Goal: Find specific page/section: Find specific page/section

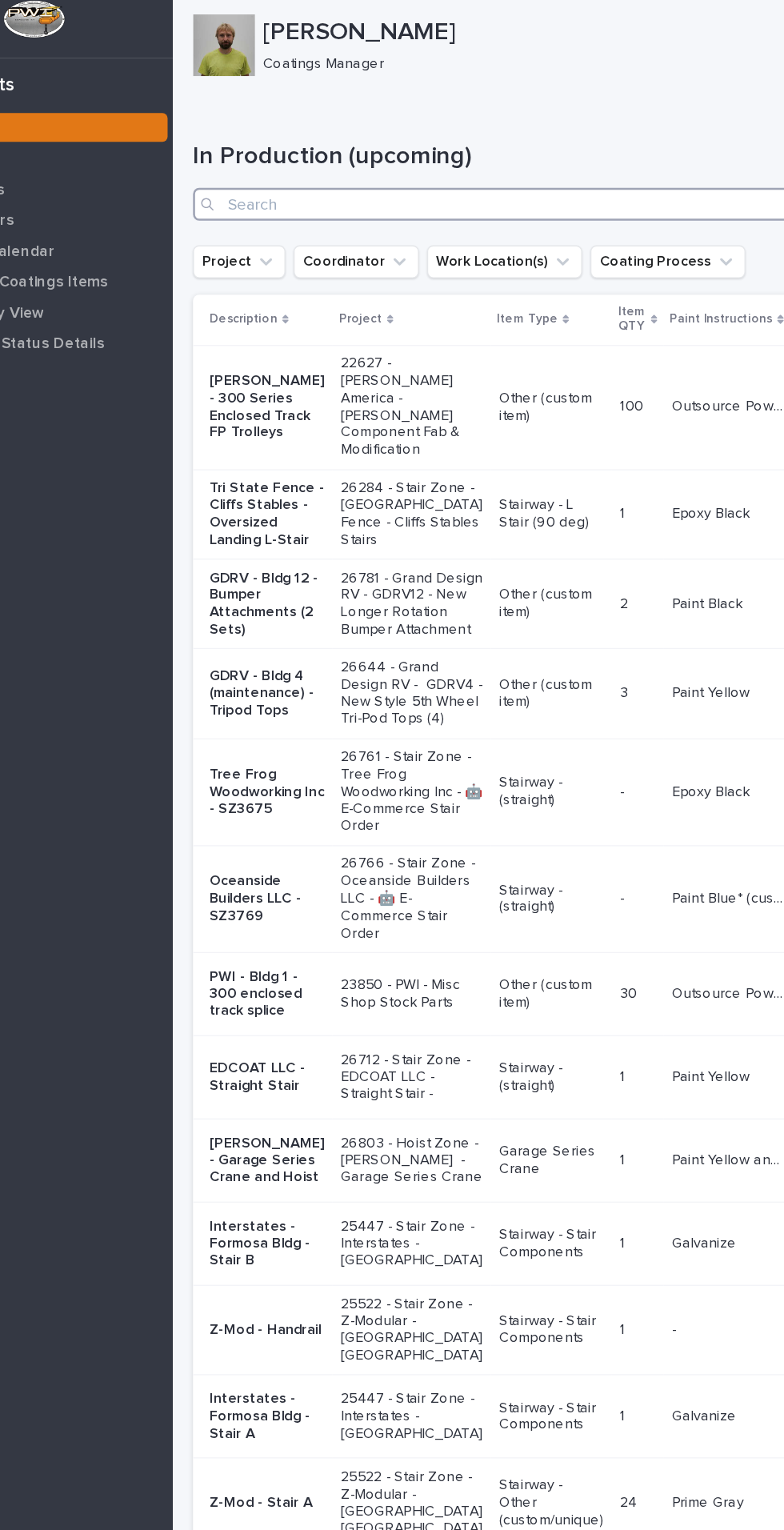
click at [461, 167] on input "Search" at bounding box center [523, 167] width 488 height 25
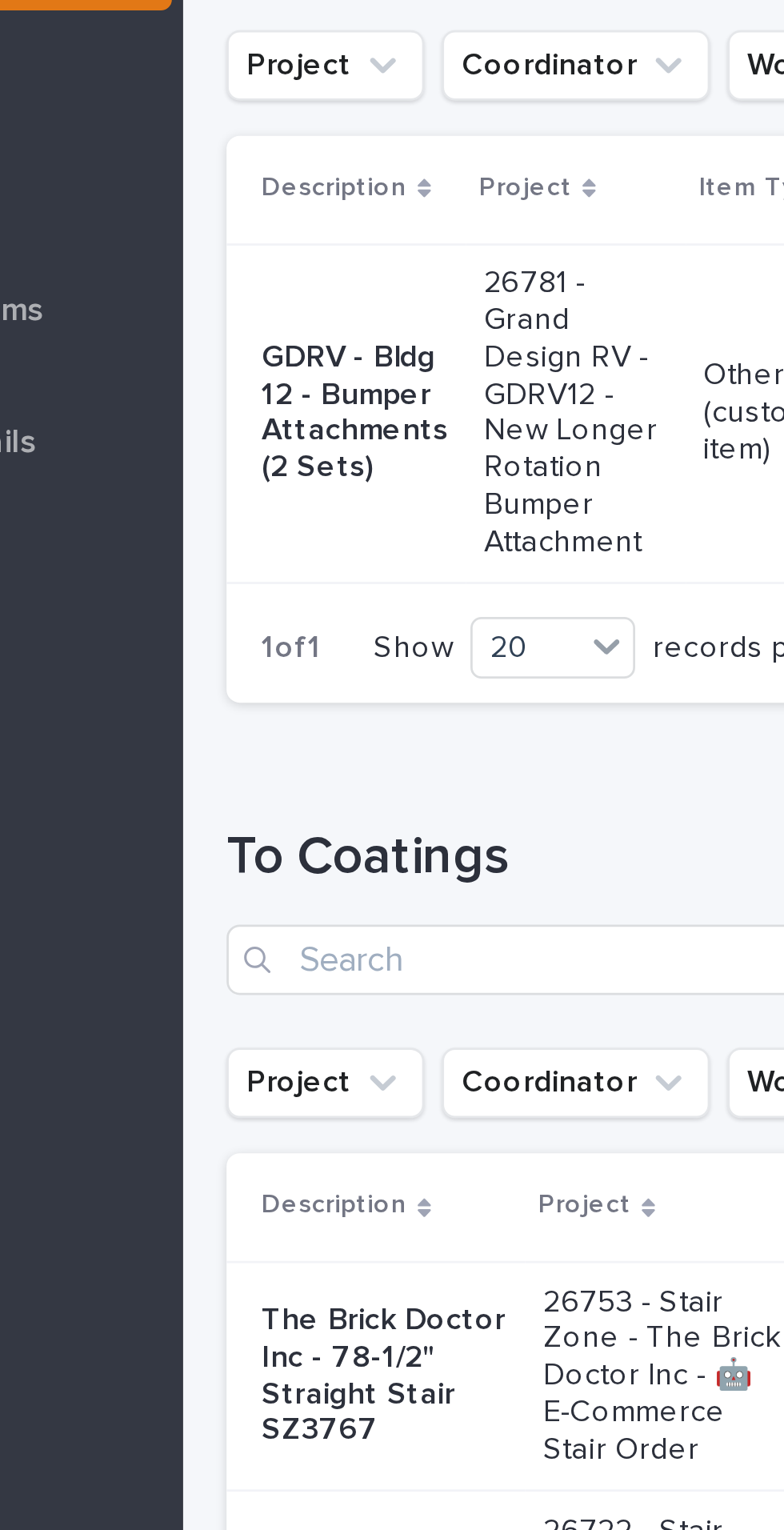
type input "26781"
